Goal: Communication & Community: Answer question/provide support

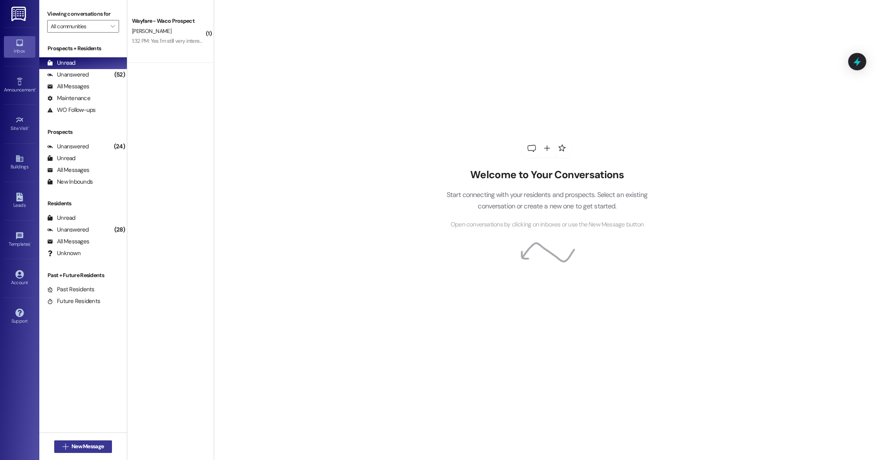
click at [88, 453] on button " New Message" at bounding box center [83, 447] width 58 height 13
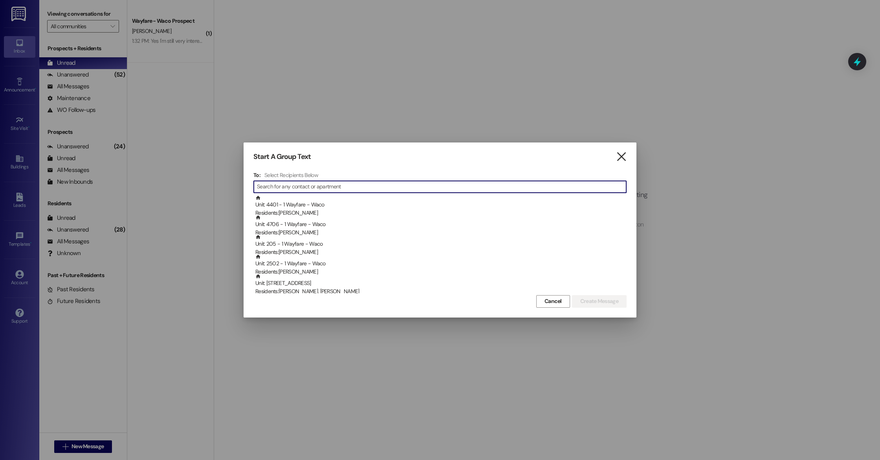
click at [618, 161] on icon "" at bounding box center [621, 157] width 11 height 8
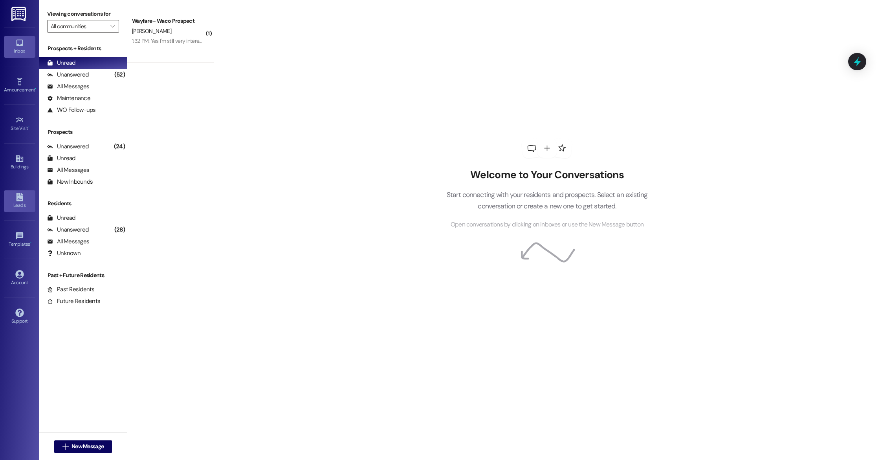
click at [20, 208] on div "Leads" at bounding box center [19, 206] width 39 height 8
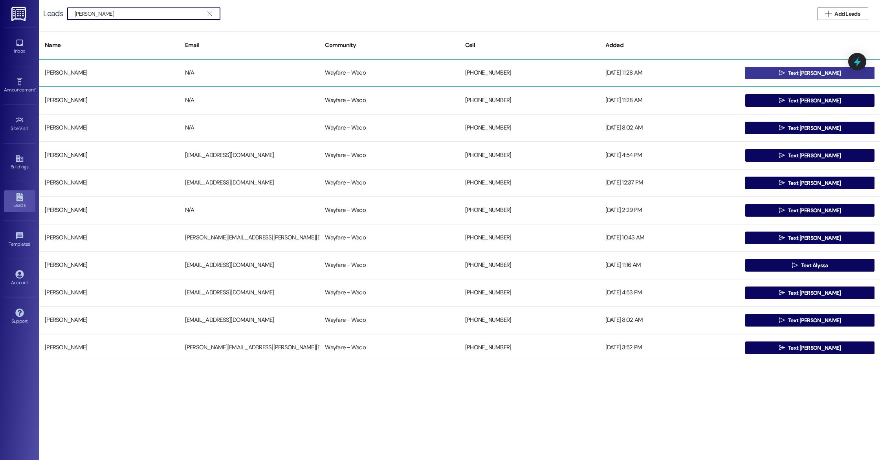
type input "[PERSON_NAME]"
click at [817, 75] on span "Text [PERSON_NAME]" at bounding box center [814, 73] width 53 height 8
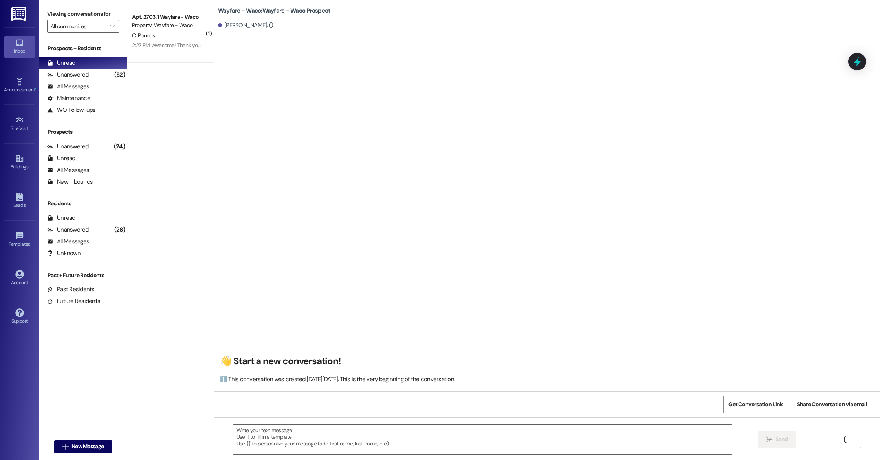
scroll to position [0, 0]
click at [294, 431] on textarea at bounding box center [482, 439] width 499 height 29
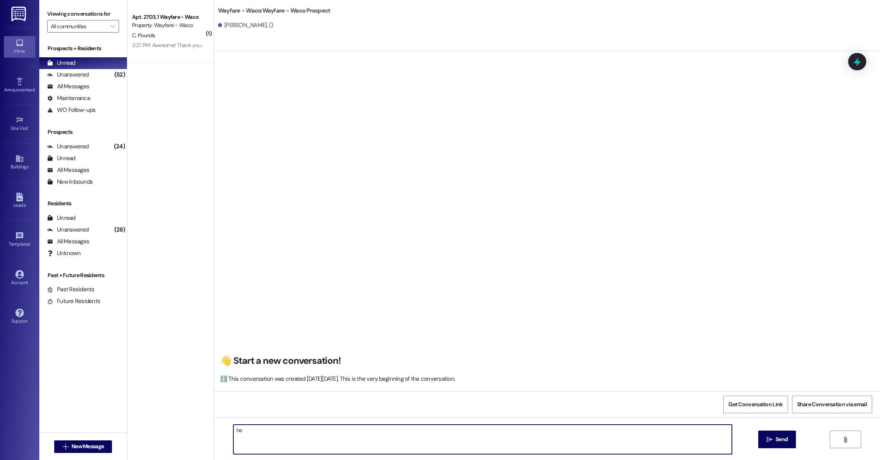
type textarea "h"
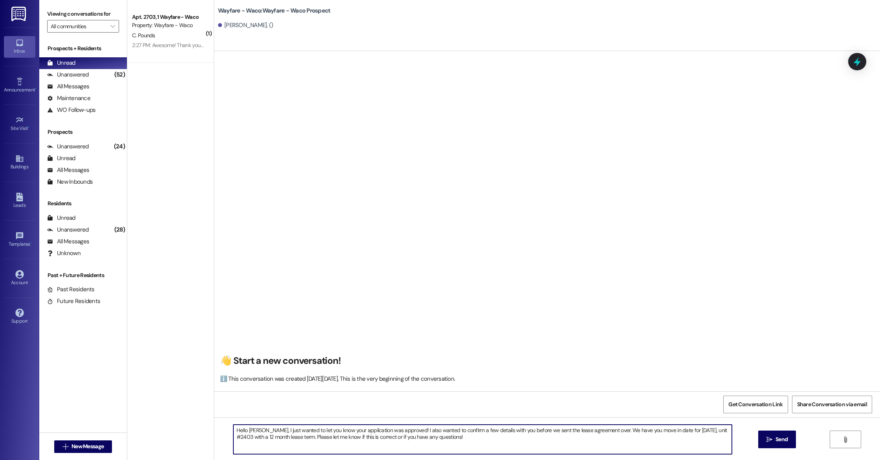
click at [538, 435] on textarea "Hello [PERSON_NAME], I just wanted to let you know your application was approve…" at bounding box center [482, 439] width 499 height 29
click at [537, 431] on textarea "Hello [PERSON_NAME], I just wanted to let you know your application was approve…" at bounding box center [482, 439] width 499 height 29
click at [525, 443] on textarea "Hello [PERSON_NAME], I just wanted to let you know your application was approve…" at bounding box center [482, 439] width 499 height 29
click at [629, 431] on textarea "Hello [PERSON_NAME], I just wanted to let you know your application was approve…" at bounding box center [482, 439] width 499 height 29
click at [470, 440] on textarea "Hello [PERSON_NAME], I just wanted to let you know your application was approve…" at bounding box center [482, 439] width 499 height 29
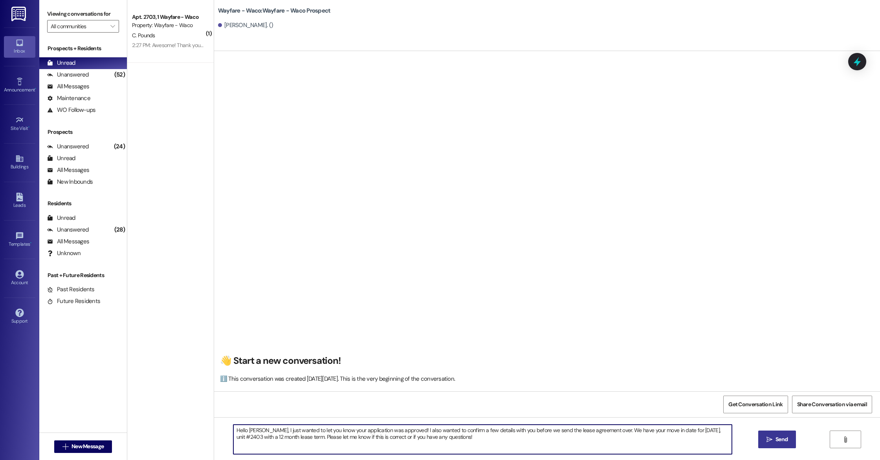
type textarea "Hello [PERSON_NAME], I just wanted to let you know your application was approve…"
click at [772, 444] on button " Send" at bounding box center [777, 440] width 38 height 18
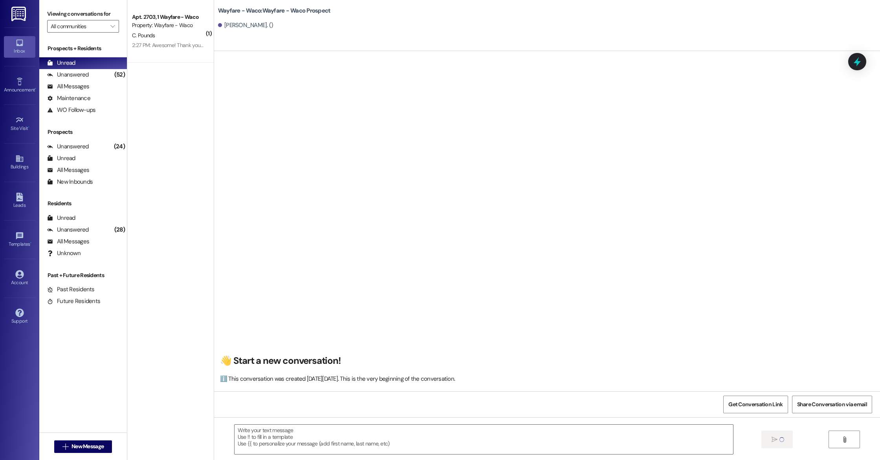
scroll to position [0, 0]
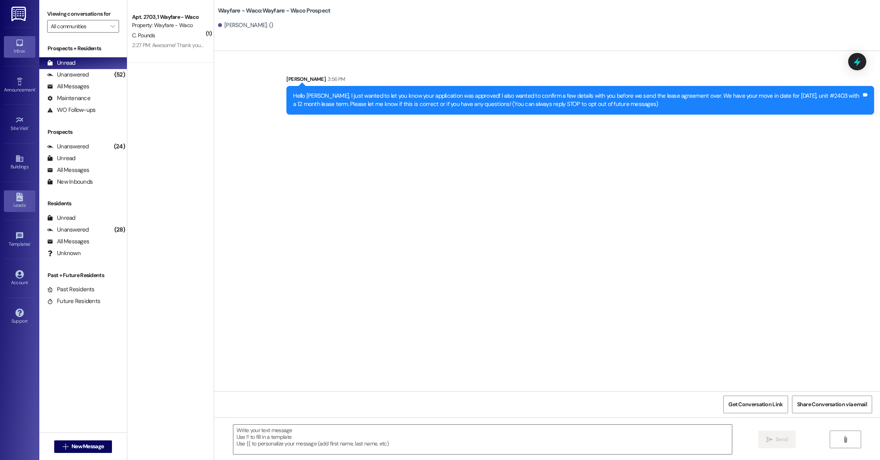
click at [13, 210] on link "Leads" at bounding box center [19, 201] width 31 height 21
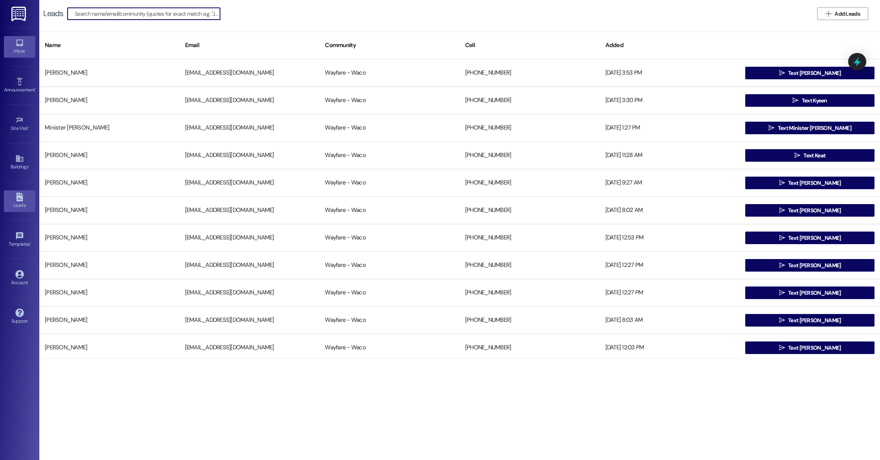
click at [17, 54] on div "Inbox" at bounding box center [19, 51] width 39 height 8
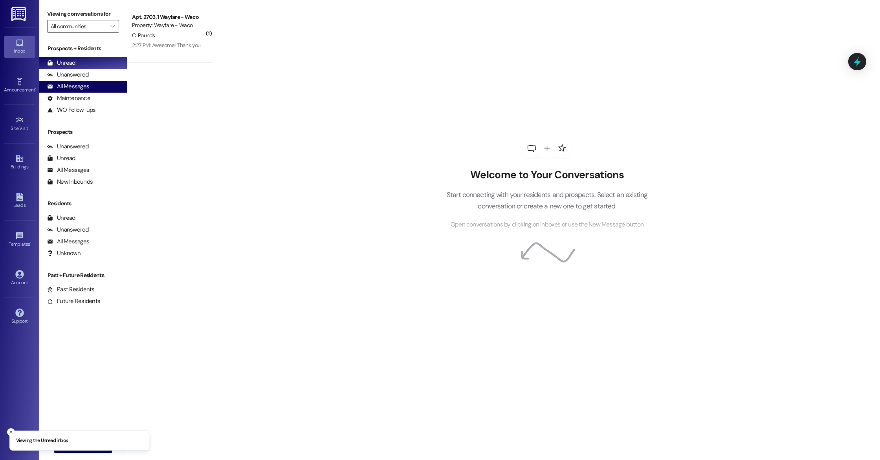
click at [71, 87] on div "All Messages" at bounding box center [68, 87] width 42 height 8
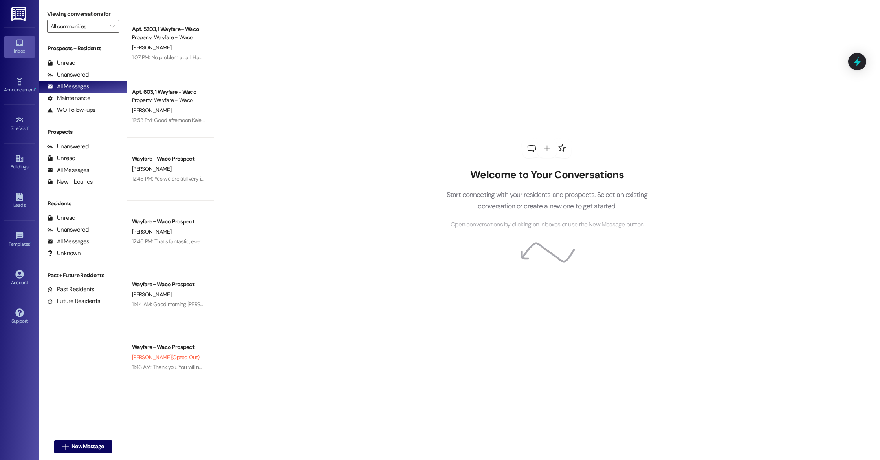
scroll to position [174, 0]
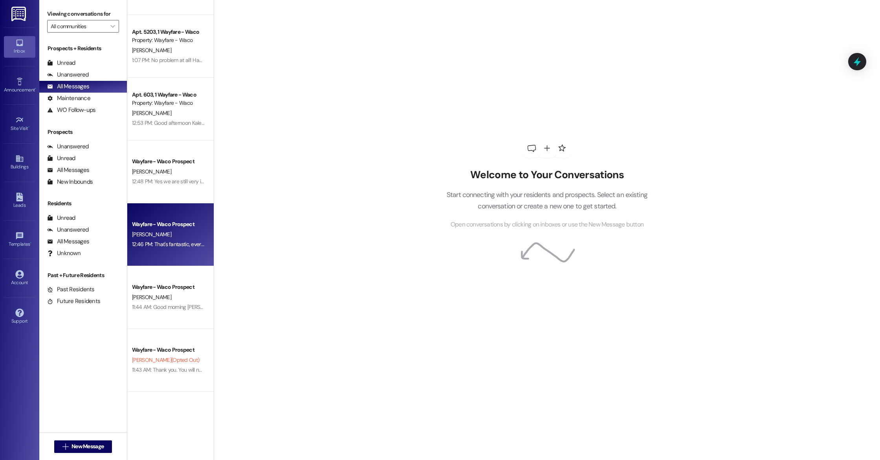
click at [163, 242] on div "12:46 PM: That's fantastic, everything looks to be correct. Just want to verify…" at bounding box center [286, 244] width 308 height 7
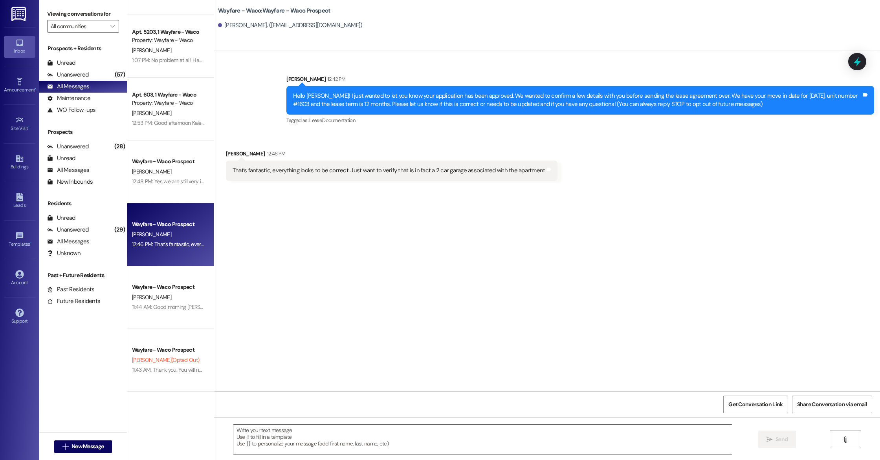
click at [385, 460] on div " Send " at bounding box center [547, 447] width 666 height 59
click at [389, 443] on textarea at bounding box center [482, 439] width 499 height 29
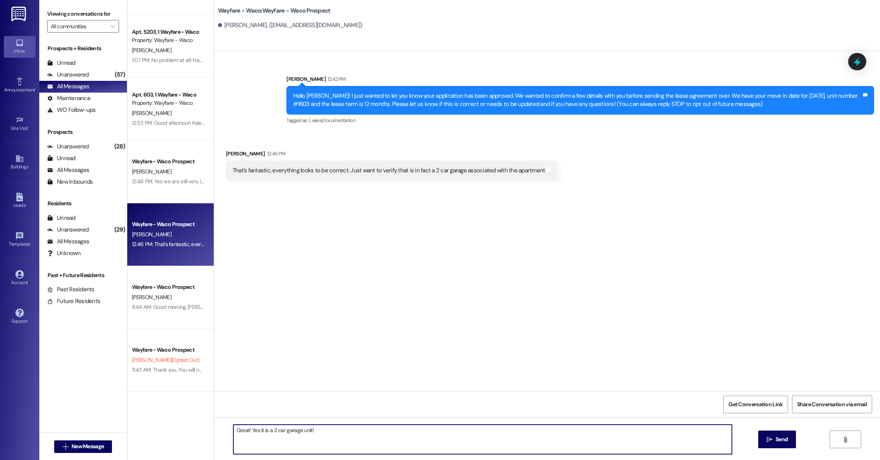
type textarea "Great! Yes it is a 2 car garage unit!"
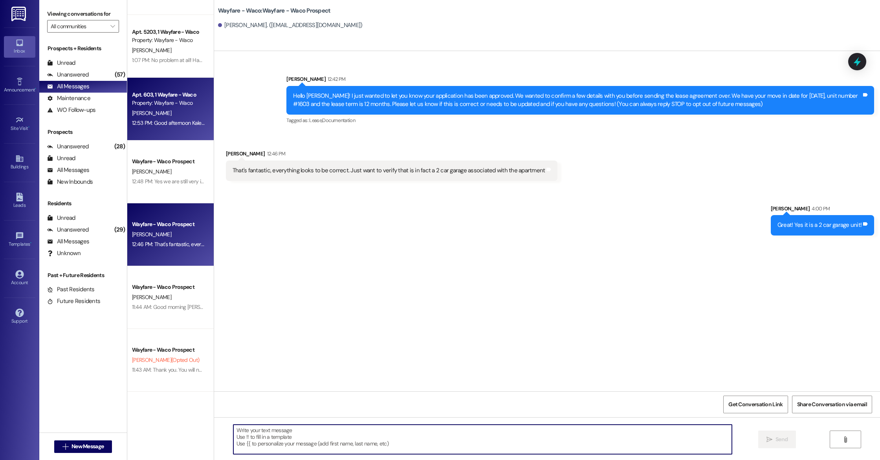
scroll to position [0, 0]
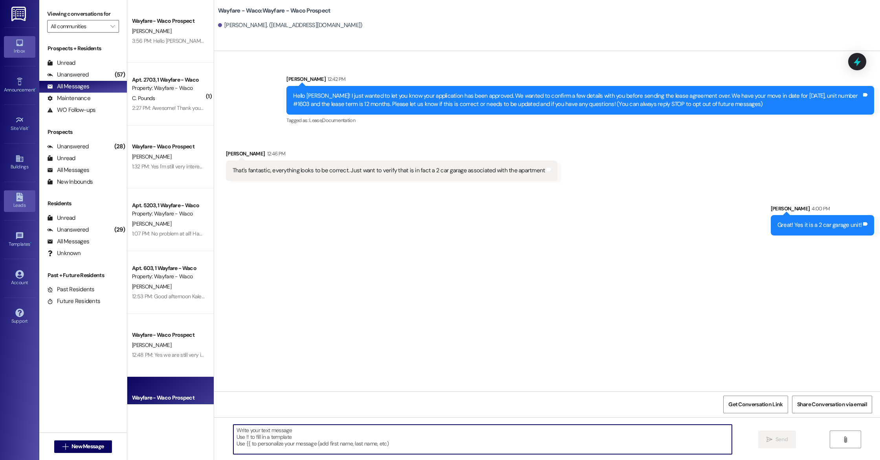
click at [28, 202] on div "Leads" at bounding box center [19, 206] width 39 height 8
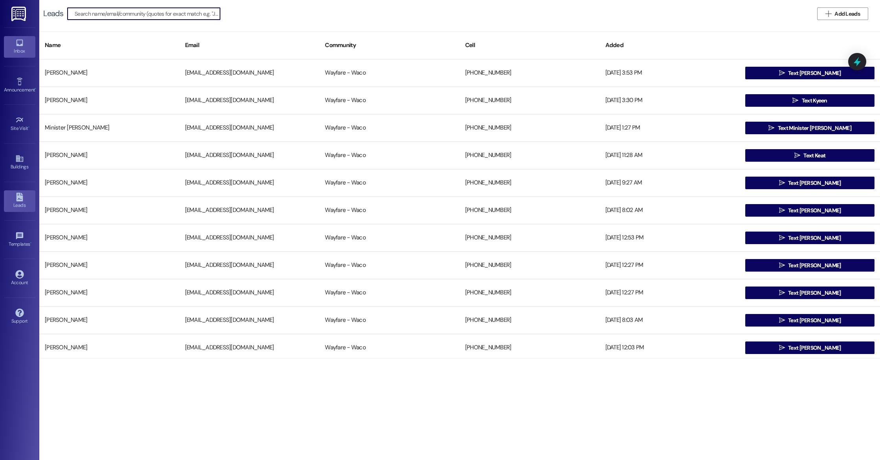
click at [16, 54] on div "Inbox" at bounding box center [19, 51] width 39 height 8
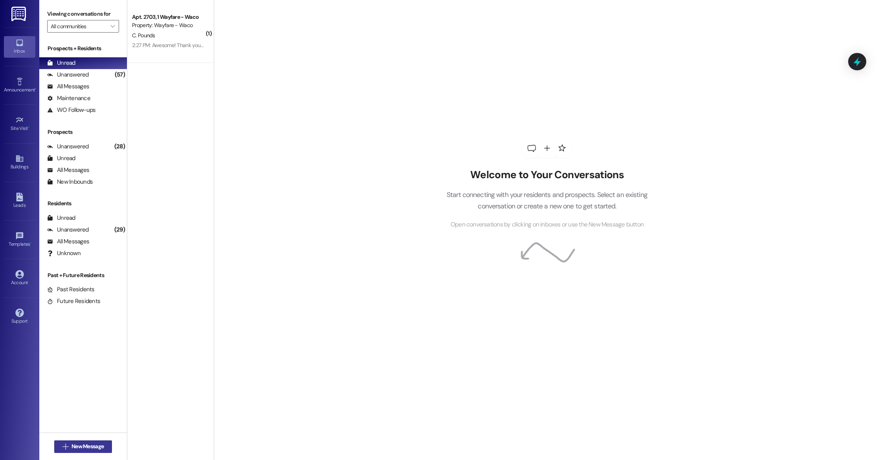
click at [95, 444] on span "New Message" at bounding box center [88, 447] width 32 height 8
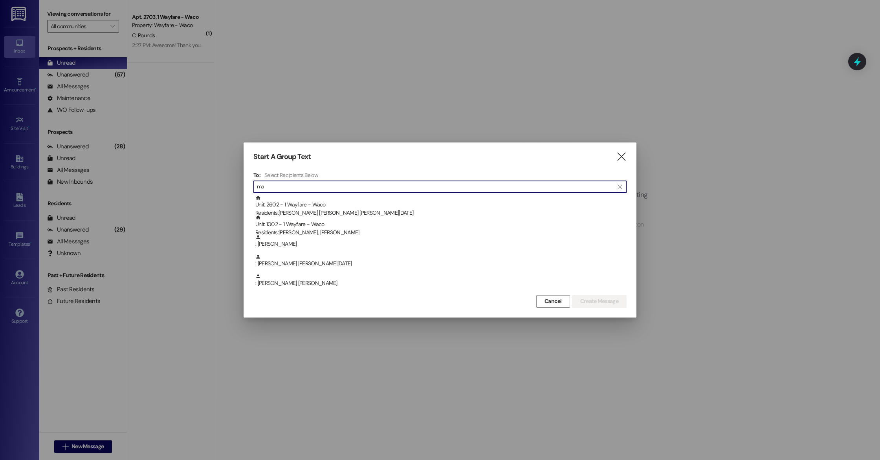
type input "m"
click at [618, 159] on icon "" at bounding box center [621, 157] width 11 height 8
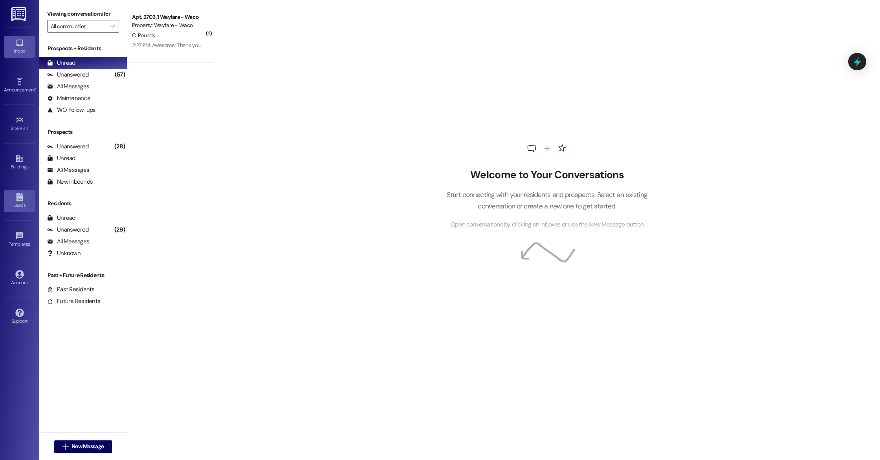
click at [28, 205] on div "Leads" at bounding box center [19, 206] width 39 height 8
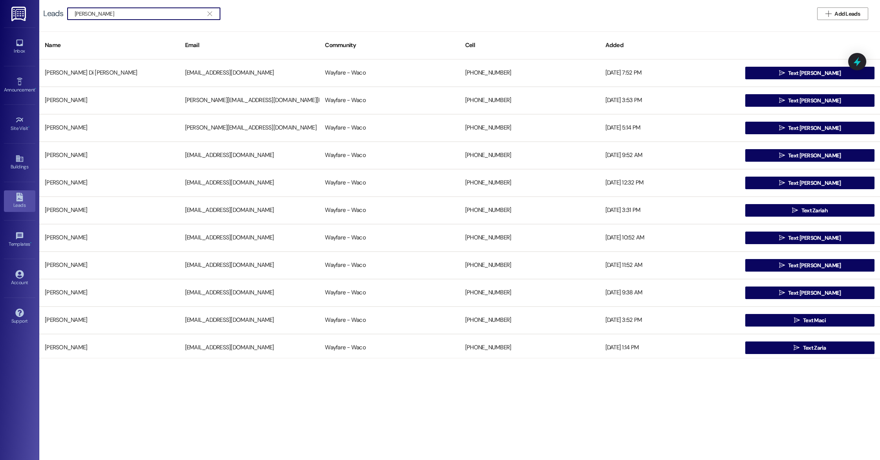
click at [187, 17] on input "maria g" at bounding box center [139, 13] width 129 height 11
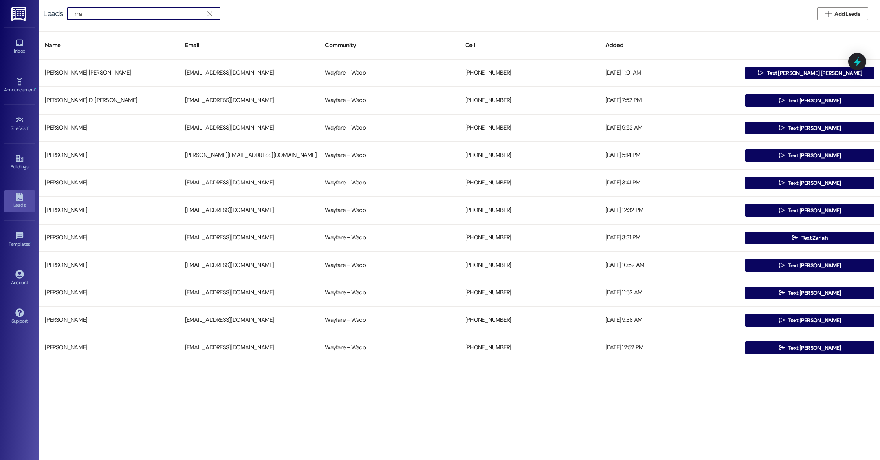
type input "m"
type input "M"
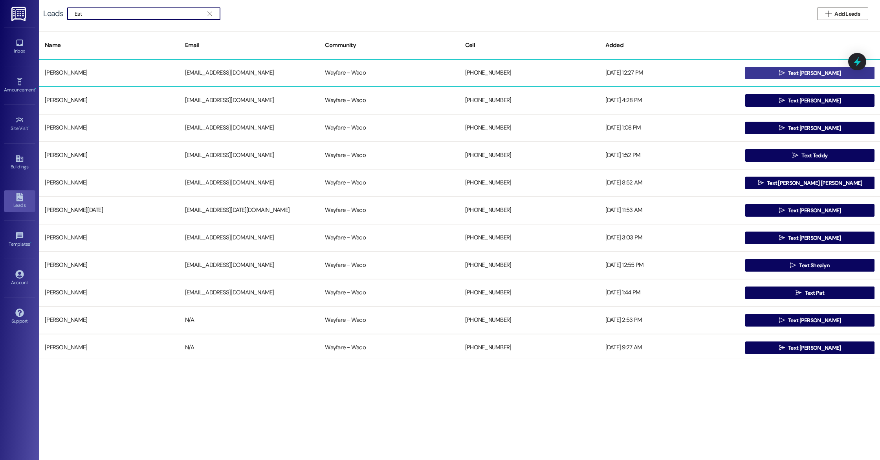
type input "Est"
click at [760, 73] on button " Text Estela" at bounding box center [809, 73] width 129 height 13
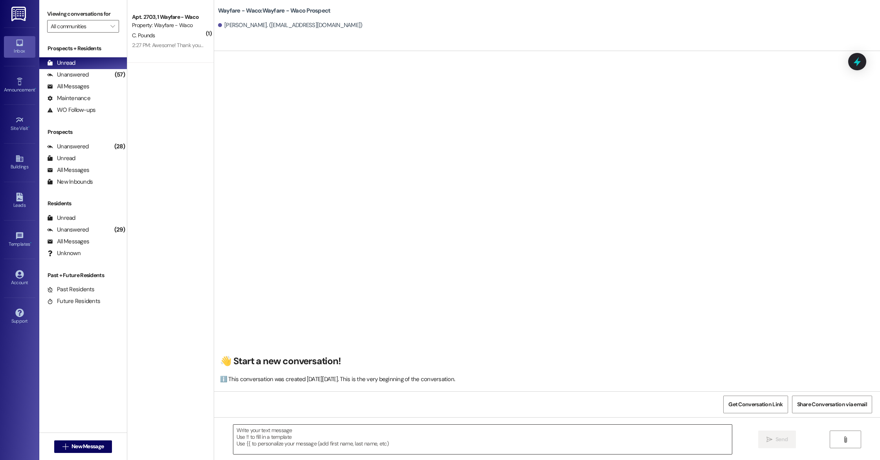
click at [348, 436] on textarea at bounding box center [482, 439] width 499 height 29
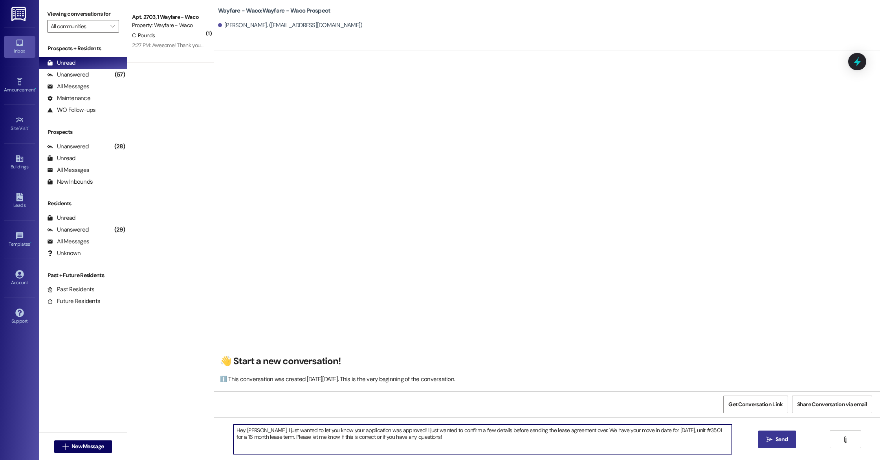
type textarea "Hey Maria, I just wanted to let you know your application was approved! I just …"
click at [782, 438] on span "Send" at bounding box center [782, 440] width 12 height 8
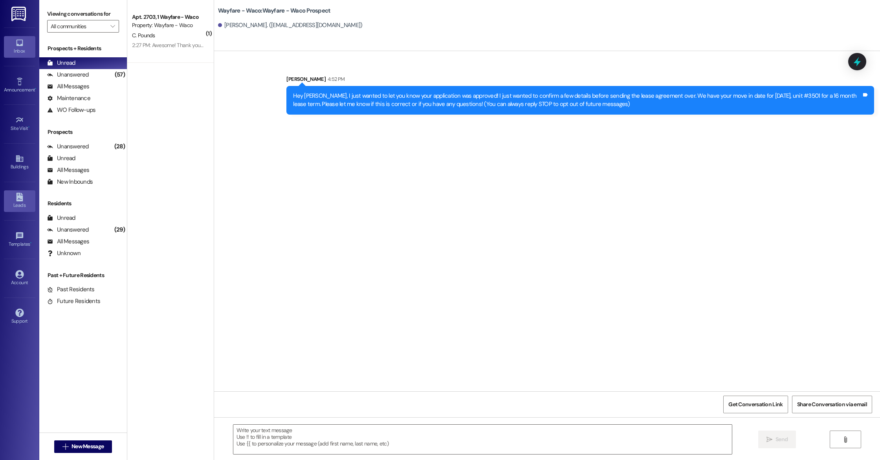
click at [17, 204] on div "Leads" at bounding box center [19, 206] width 39 height 8
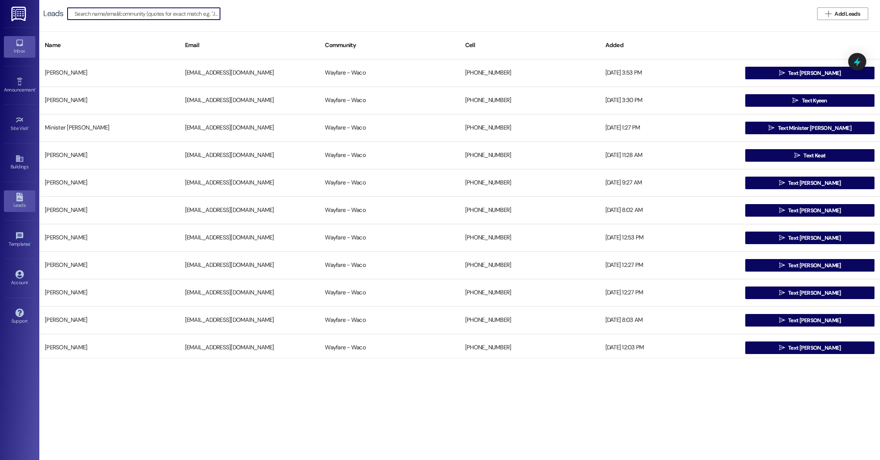
click at [19, 51] on div "Inbox" at bounding box center [19, 51] width 39 height 8
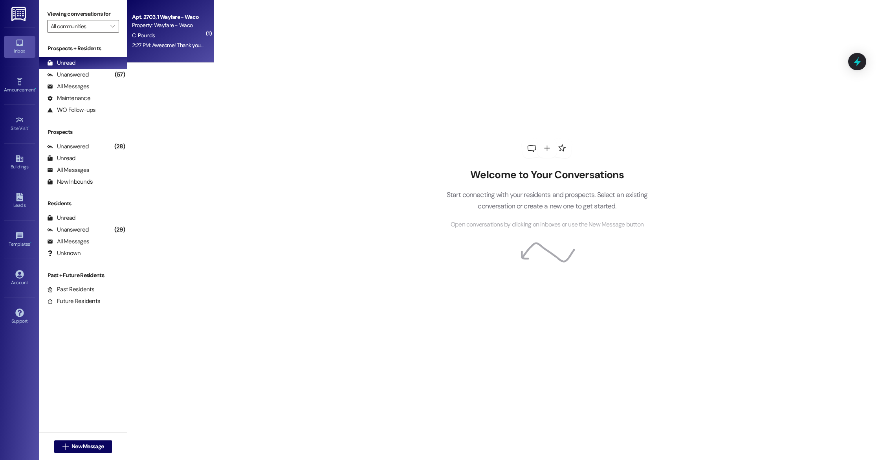
click at [181, 48] on div "2:27 PM: Awesome! Thank you ma'am! 2:27 PM: Awesome! Thank you ma'am!" at bounding box center [175, 45] width 86 height 7
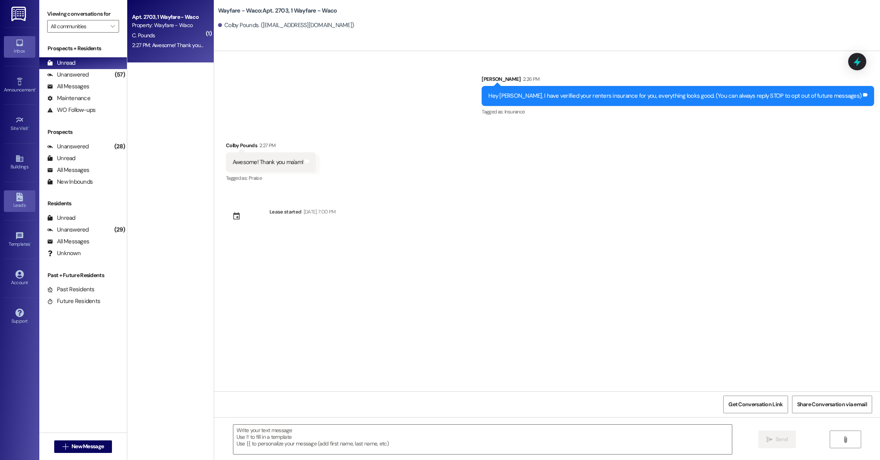
click at [13, 206] on div "Leads" at bounding box center [19, 206] width 39 height 8
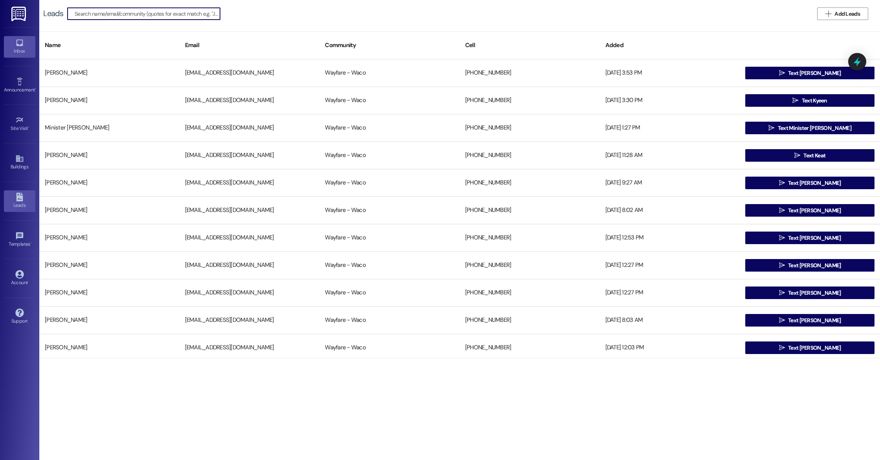
click at [14, 48] on div "Inbox" at bounding box center [19, 51] width 39 height 8
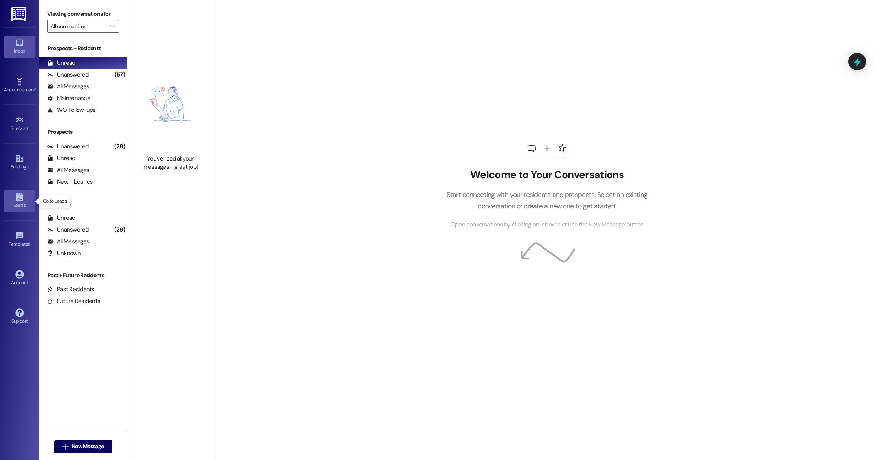
click at [24, 200] on link "Leads" at bounding box center [19, 201] width 31 height 21
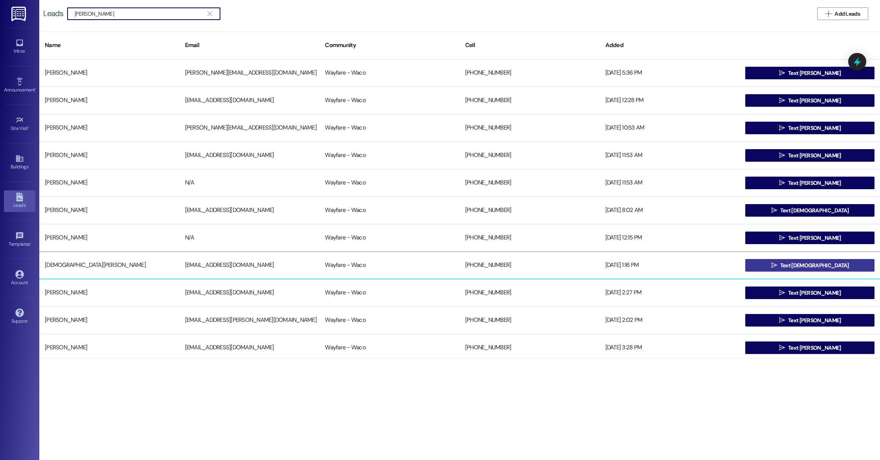
type input "chris"
click at [814, 265] on span "Text Christian" at bounding box center [814, 266] width 69 height 8
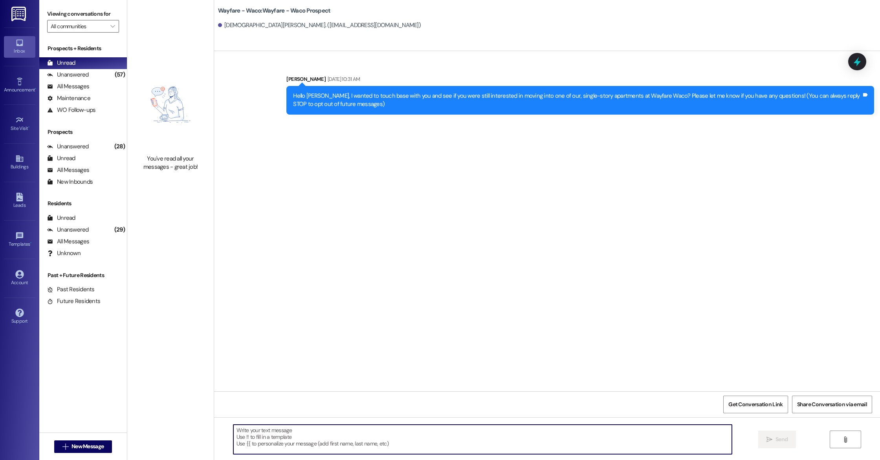
click at [337, 436] on textarea at bounding box center [482, 439] width 499 height 29
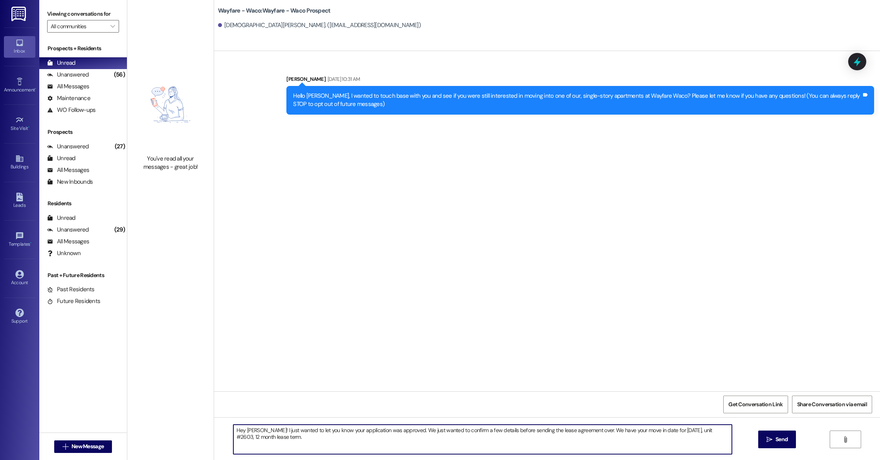
click at [711, 431] on textarea "Hey Christian! I just wanted to let you know your application was approved. We …" at bounding box center [482, 439] width 499 height 29
click at [321, 445] on textarea "Hey Christian! I just wanted to let you know your application was approved. We …" at bounding box center [482, 439] width 499 height 29
type textarea "Hey Christian! I just wanted to let you know your application was approved. We …"
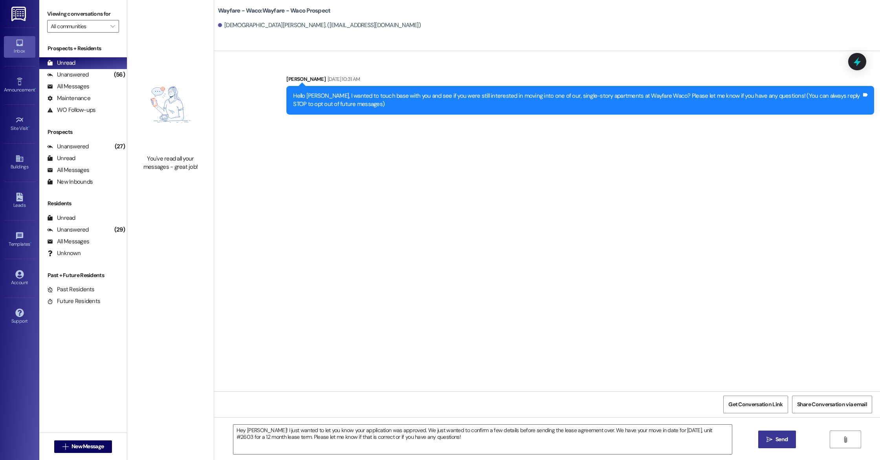
click at [760, 438] on button " Send" at bounding box center [777, 440] width 38 height 18
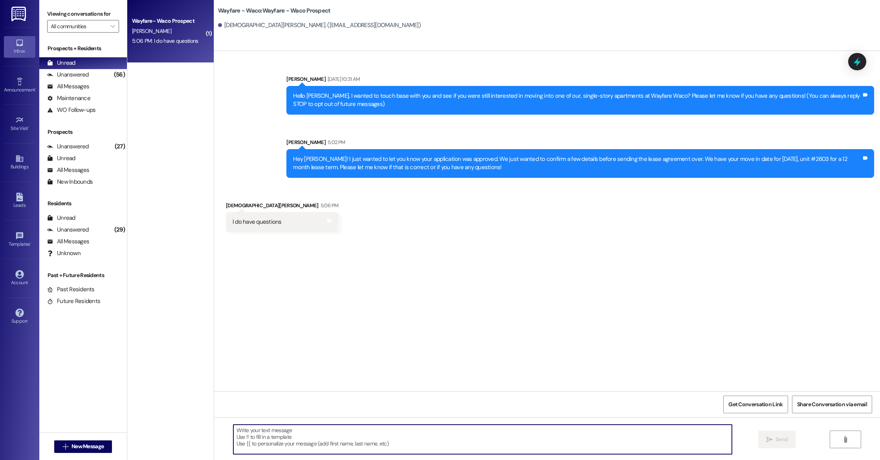
click at [277, 438] on textarea at bounding box center [482, 439] width 499 height 29
type textarea "What questions do you have?"
click at [777, 442] on span "Send" at bounding box center [782, 440] width 12 height 8
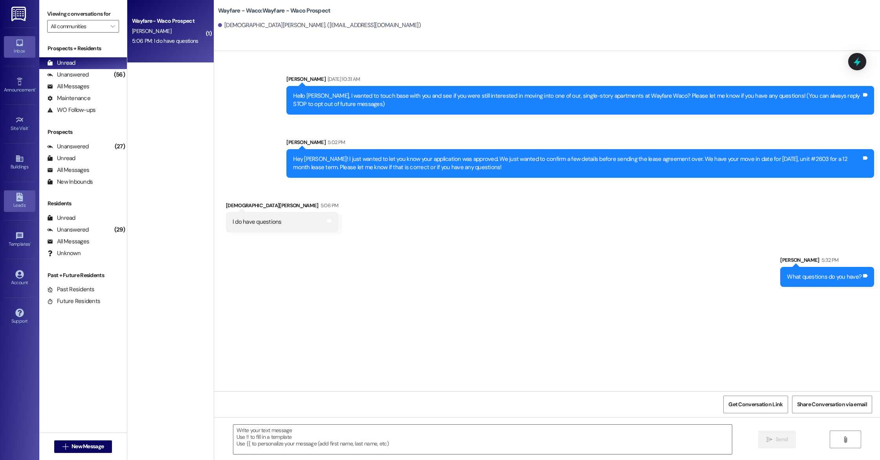
click at [9, 200] on link "Leads" at bounding box center [19, 201] width 31 height 21
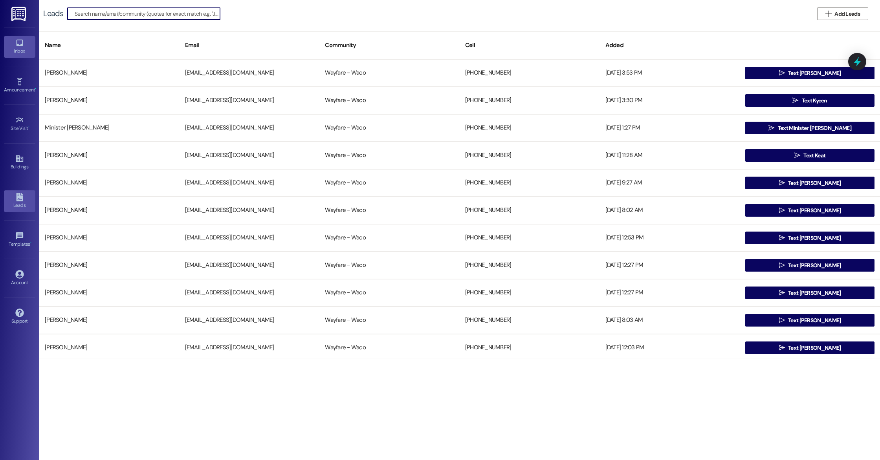
click at [18, 48] on div "Inbox" at bounding box center [19, 51] width 39 height 8
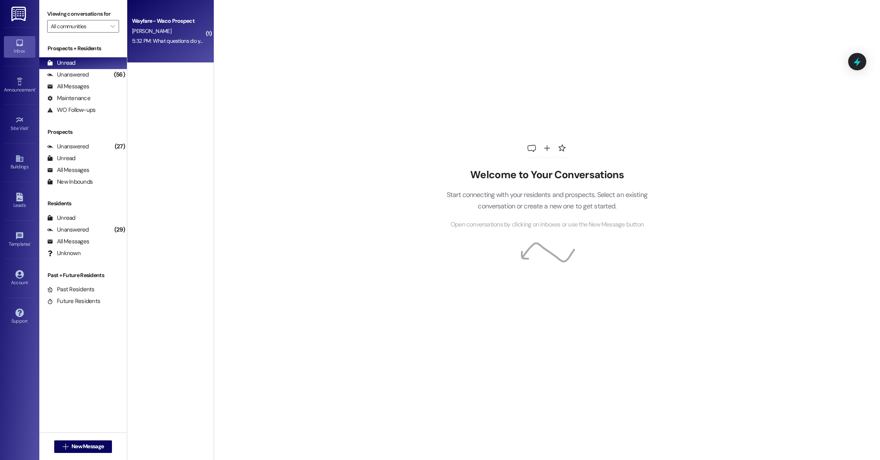
click at [173, 44] on div "5:32 PM: What questions do you have? 5:32 PM: What questions do you have?" at bounding box center [176, 40] width 89 height 7
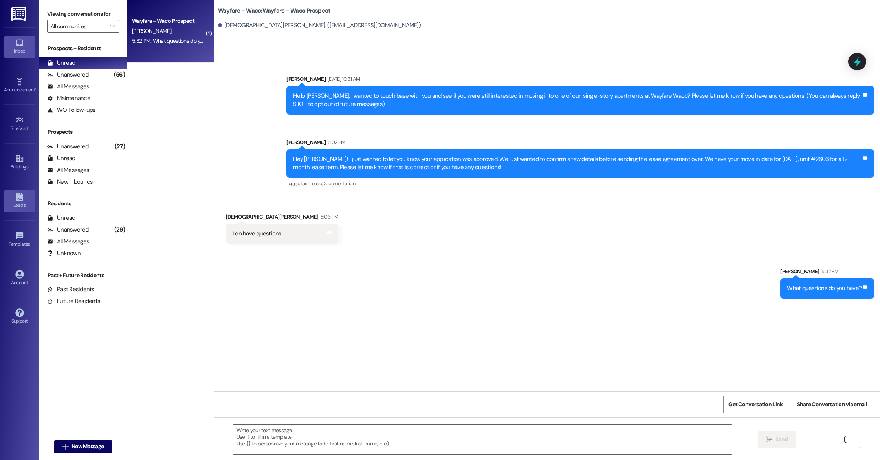
click at [22, 206] on div "Leads" at bounding box center [19, 206] width 39 height 8
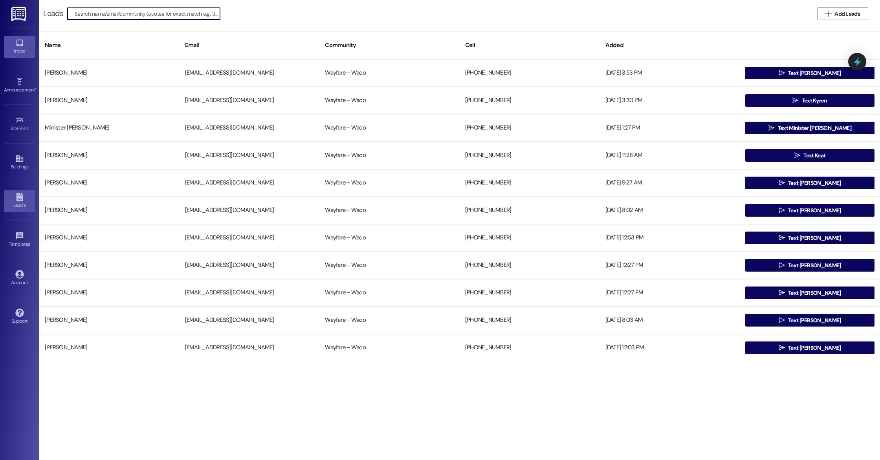
click at [18, 40] on icon at bounding box center [19, 43] width 7 height 7
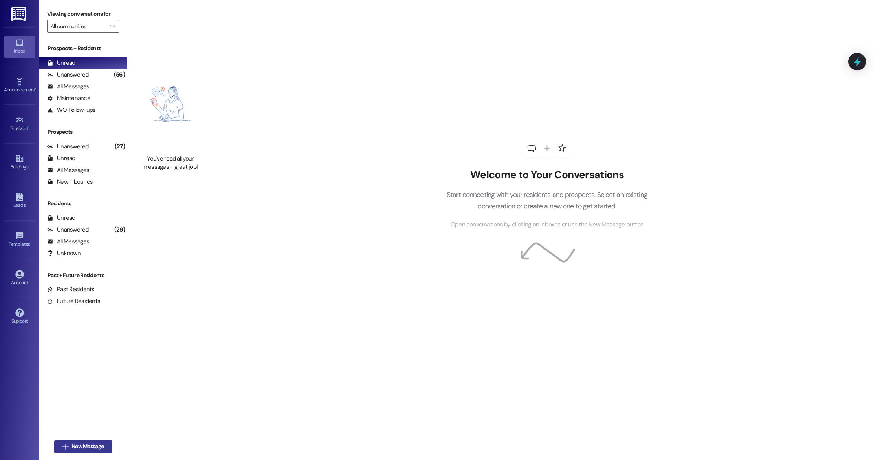
click at [79, 446] on span "New Message" at bounding box center [88, 447] width 32 height 8
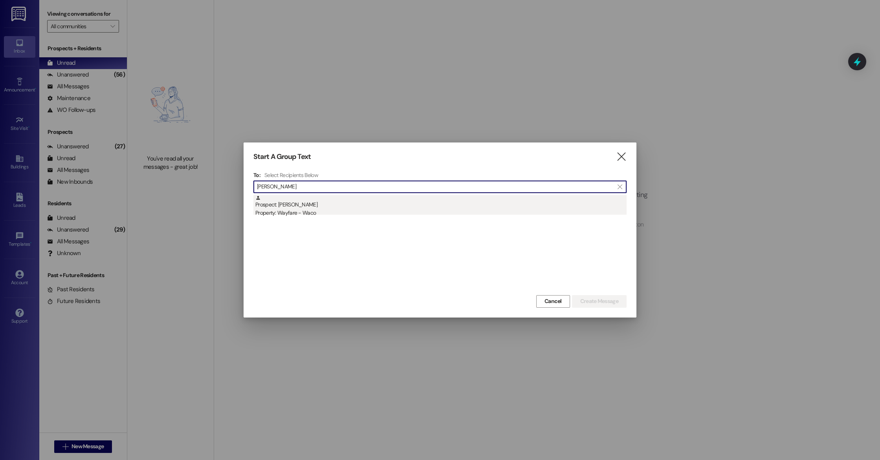
click at [328, 211] on div "Property: Wayfare - Waco" at bounding box center [440, 213] width 371 height 8
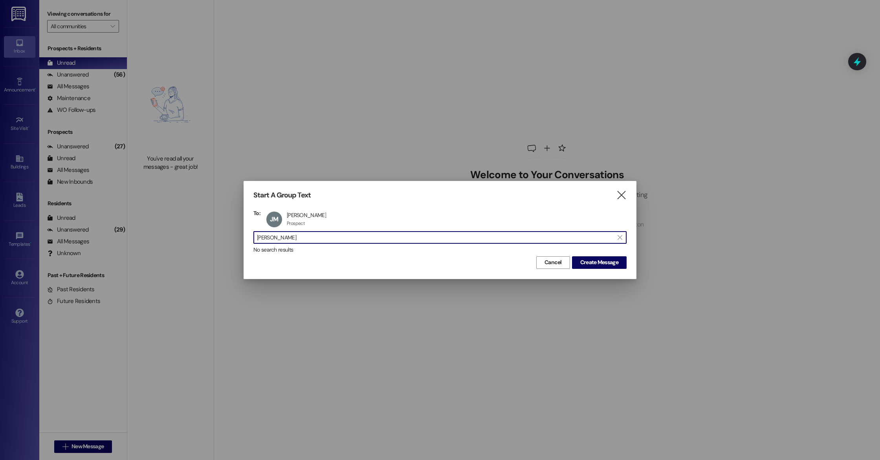
click at [328, 237] on input "jimmie" at bounding box center [435, 237] width 357 height 11
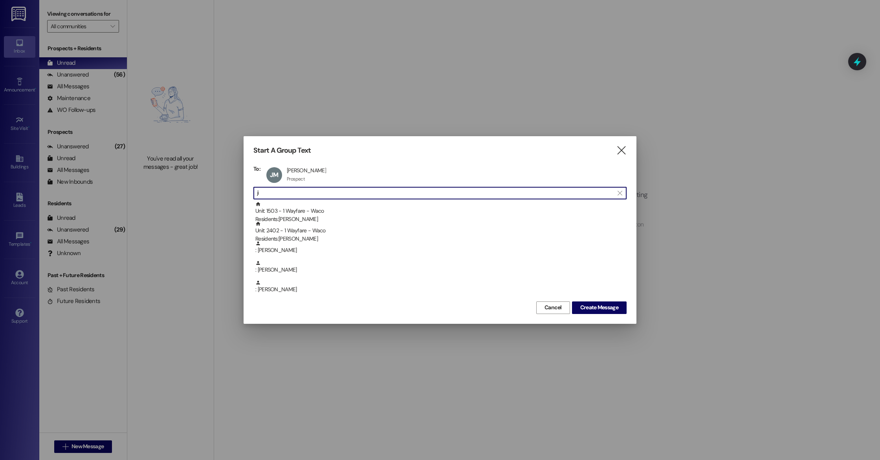
type input "j"
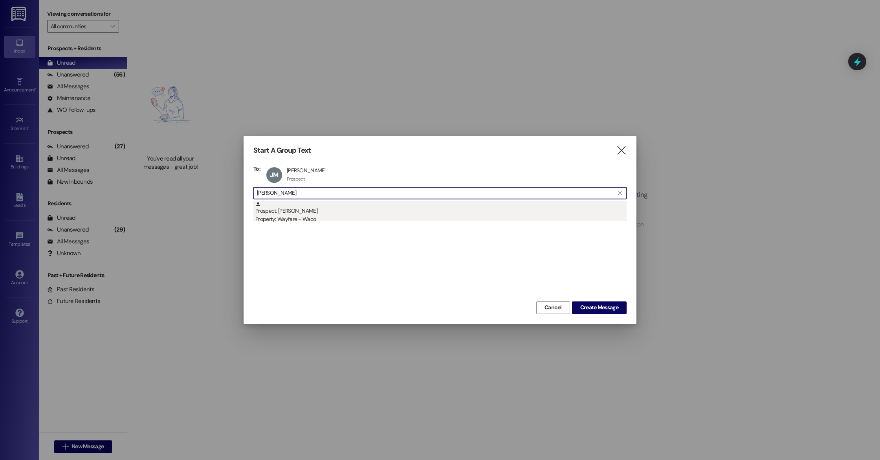
type input "Alyssa moor"
click at [322, 219] on div "Property: Wayfare - Waco" at bounding box center [440, 219] width 371 height 8
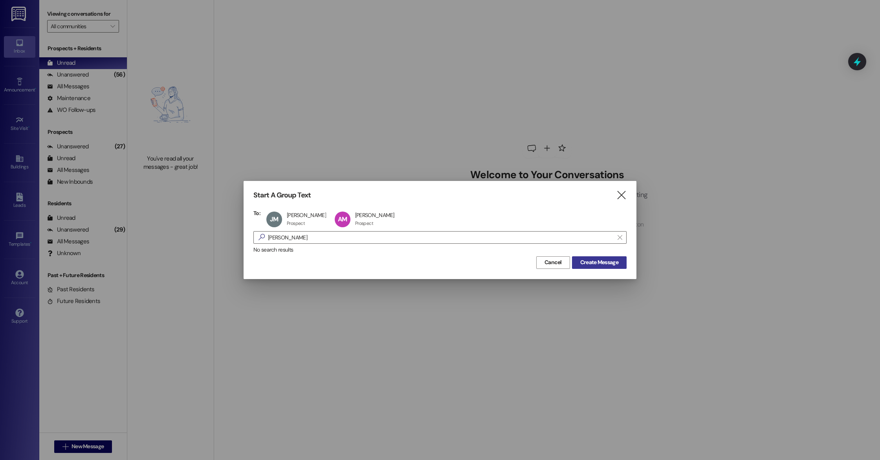
click at [594, 264] on span "Create Message" at bounding box center [599, 263] width 38 height 8
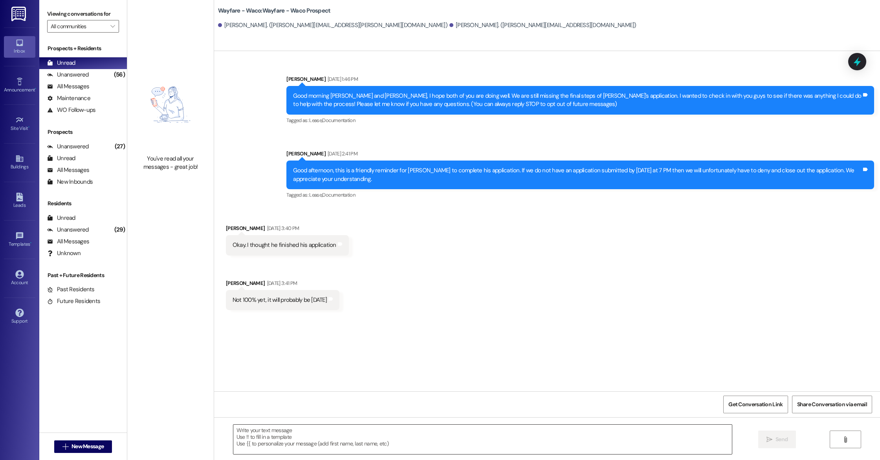
click at [389, 435] on textarea at bounding box center [482, 439] width 499 height 29
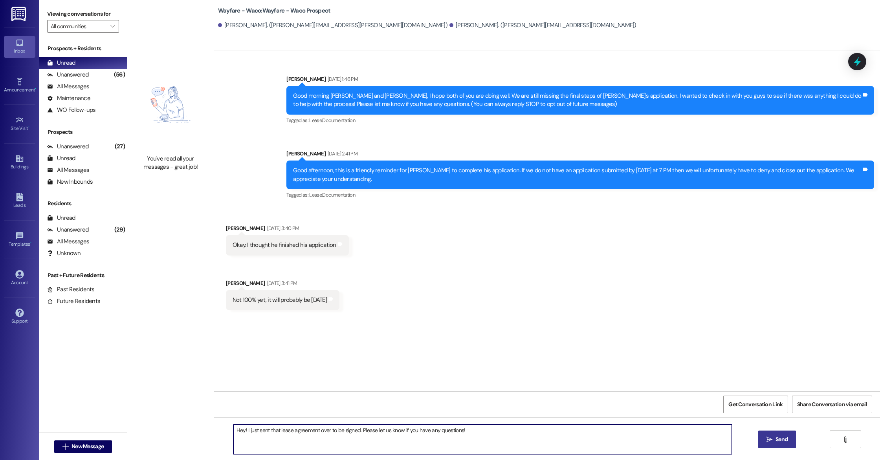
type textarea "Hey! I just sent that lease agreement over to be signed. Please let us know if …"
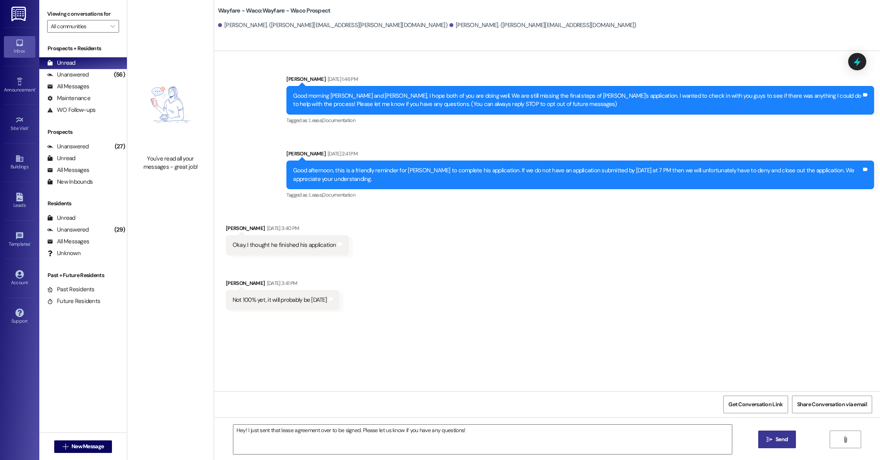
click at [772, 439] on span " Send" at bounding box center [777, 440] width 25 height 8
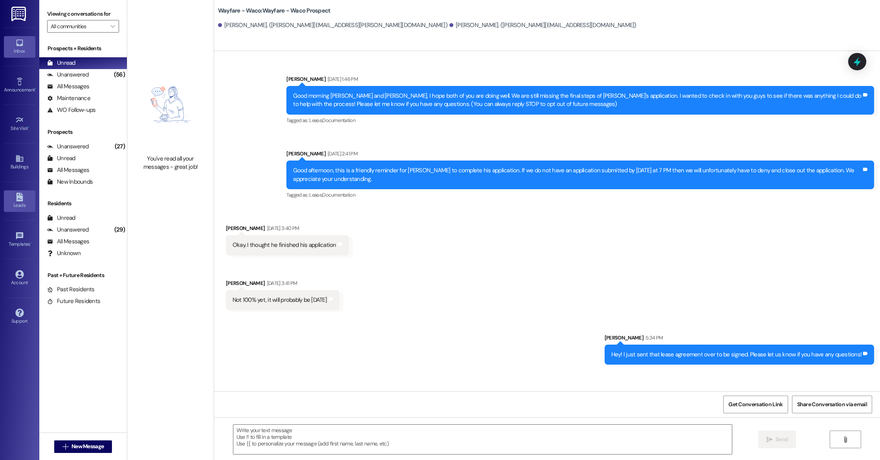
click at [20, 208] on div "Leads" at bounding box center [19, 206] width 39 height 8
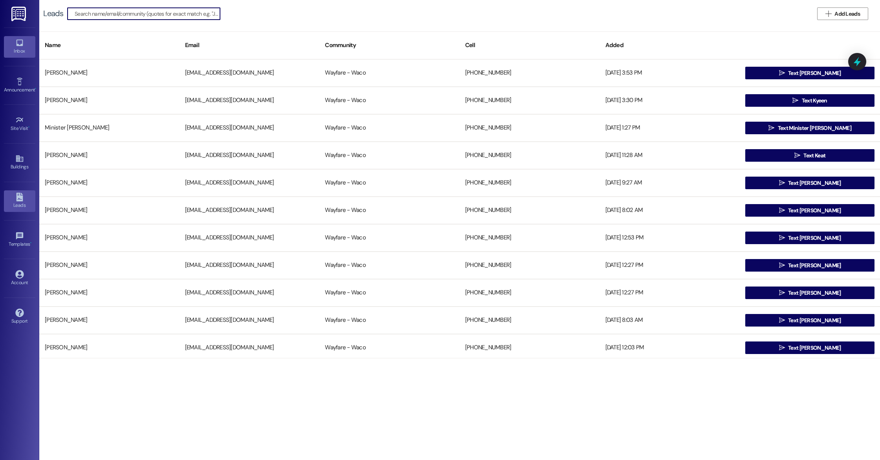
click at [22, 45] on icon at bounding box center [19, 43] width 7 height 7
